Goal: Task Accomplishment & Management: Manage account settings

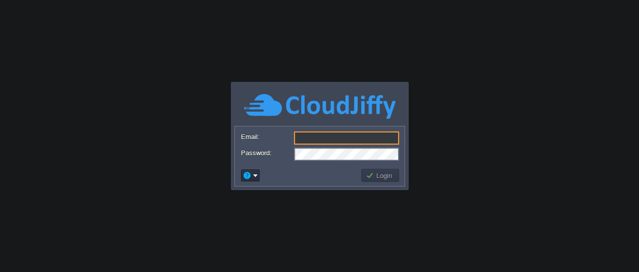
type input "[EMAIL_ADDRESS][DOMAIN_NAME]"
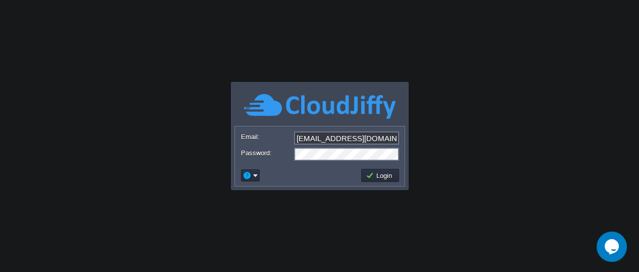
click at [379, 174] on button "Login" at bounding box center [380, 175] width 29 height 9
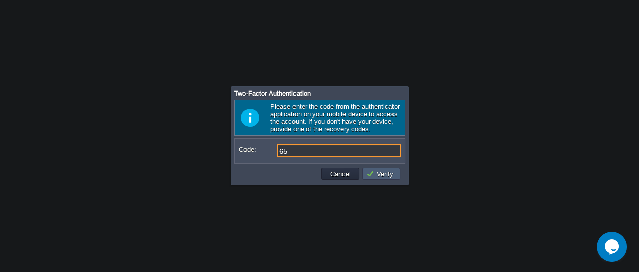
type input "6"
type input "802371"
click at [379, 174] on button "Verify" at bounding box center [381, 173] width 30 height 9
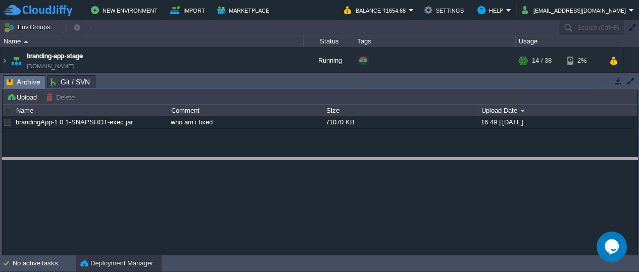
drag, startPoint x: 261, startPoint y: 79, endPoint x: 259, endPoint y: 161, distance: 81.9
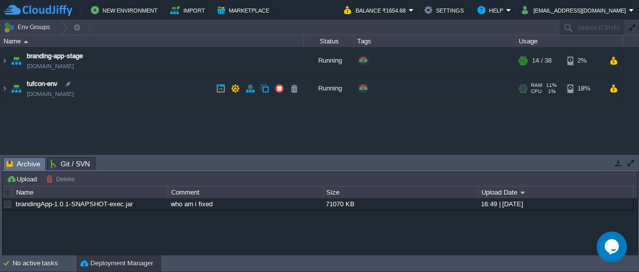
click at [18, 89] on img at bounding box center [16, 88] width 14 height 27
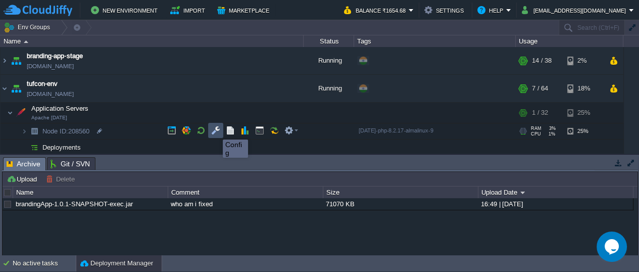
click at [215, 130] on button "button" at bounding box center [215, 130] width 9 height 9
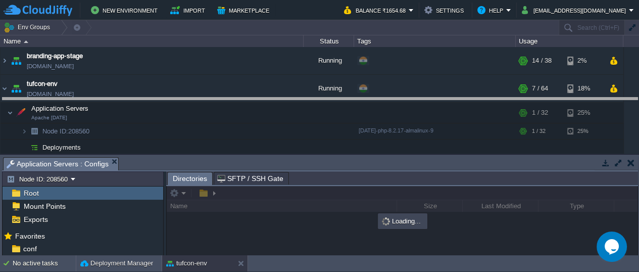
drag, startPoint x: 207, startPoint y: 161, endPoint x: 199, endPoint y: 102, distance: 59.8
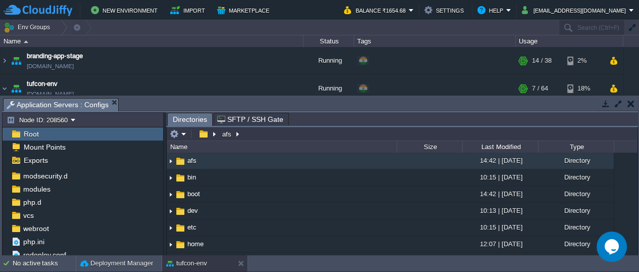
scroll to position [96, 0]
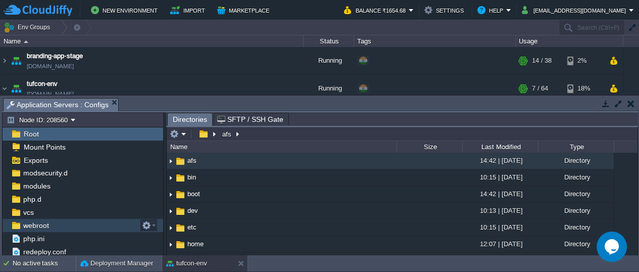
click at [16, 224] on img at bounding box center [16, 225] width 11 height 13
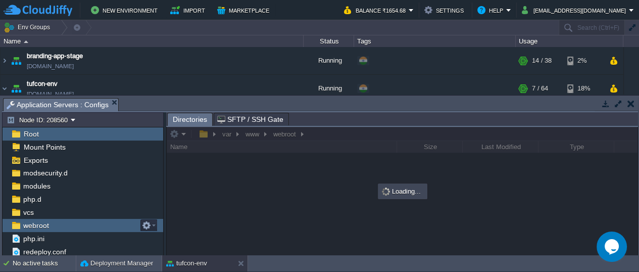
click at [16, 224] on img at bounding box center [16, 225] width 11 height 13
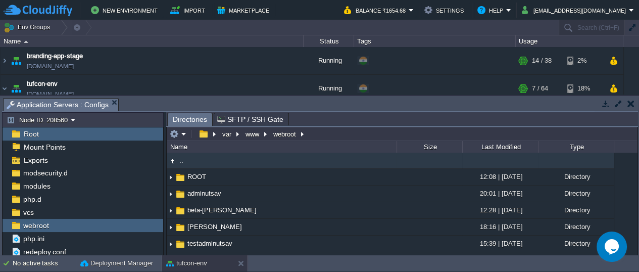
scroll to position [30, 0]
